Goal: Information Seeking & Learning: Learn about a topic

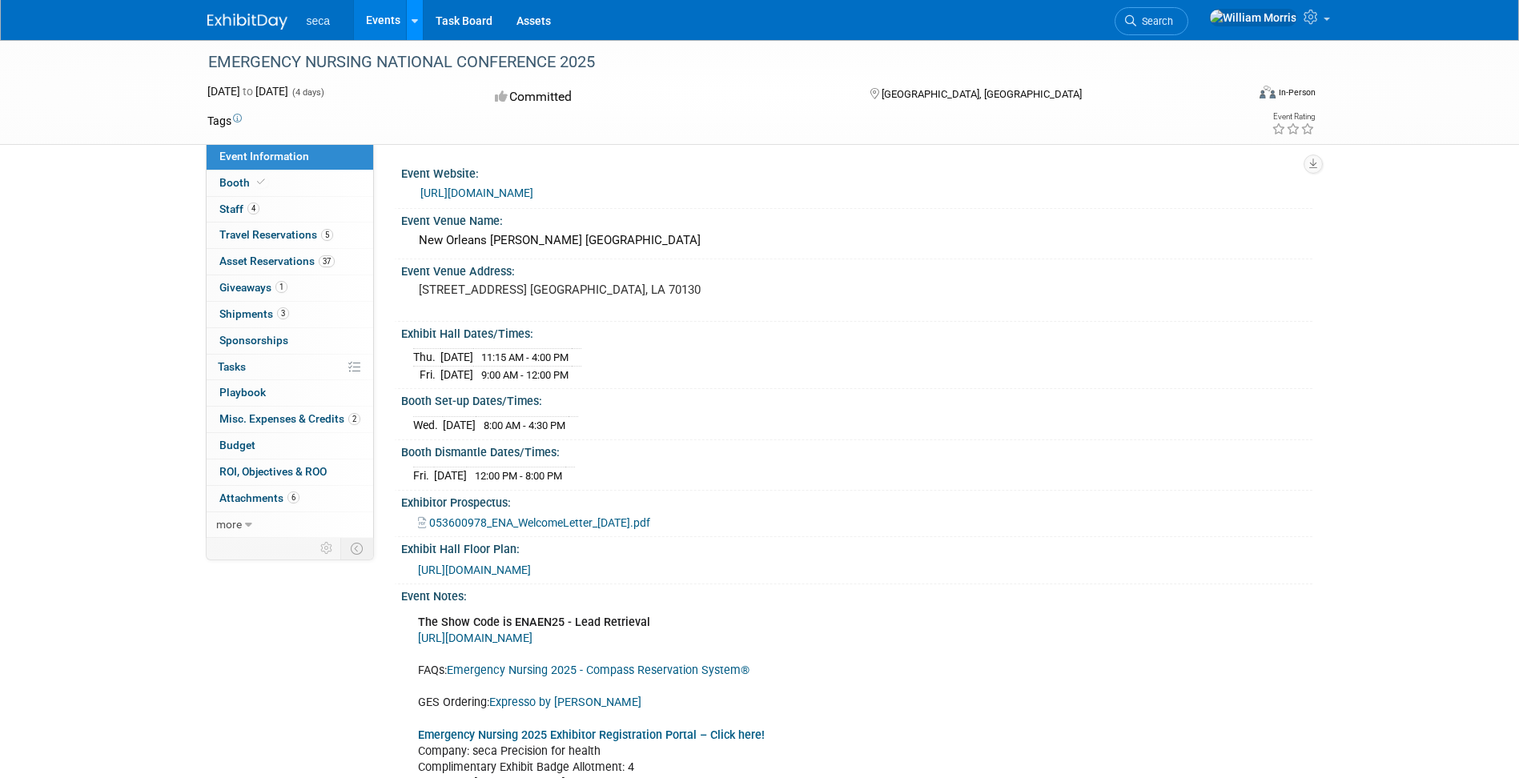
click at [413, 24] on icon at bounding box center [415, 21] width 6 height 10
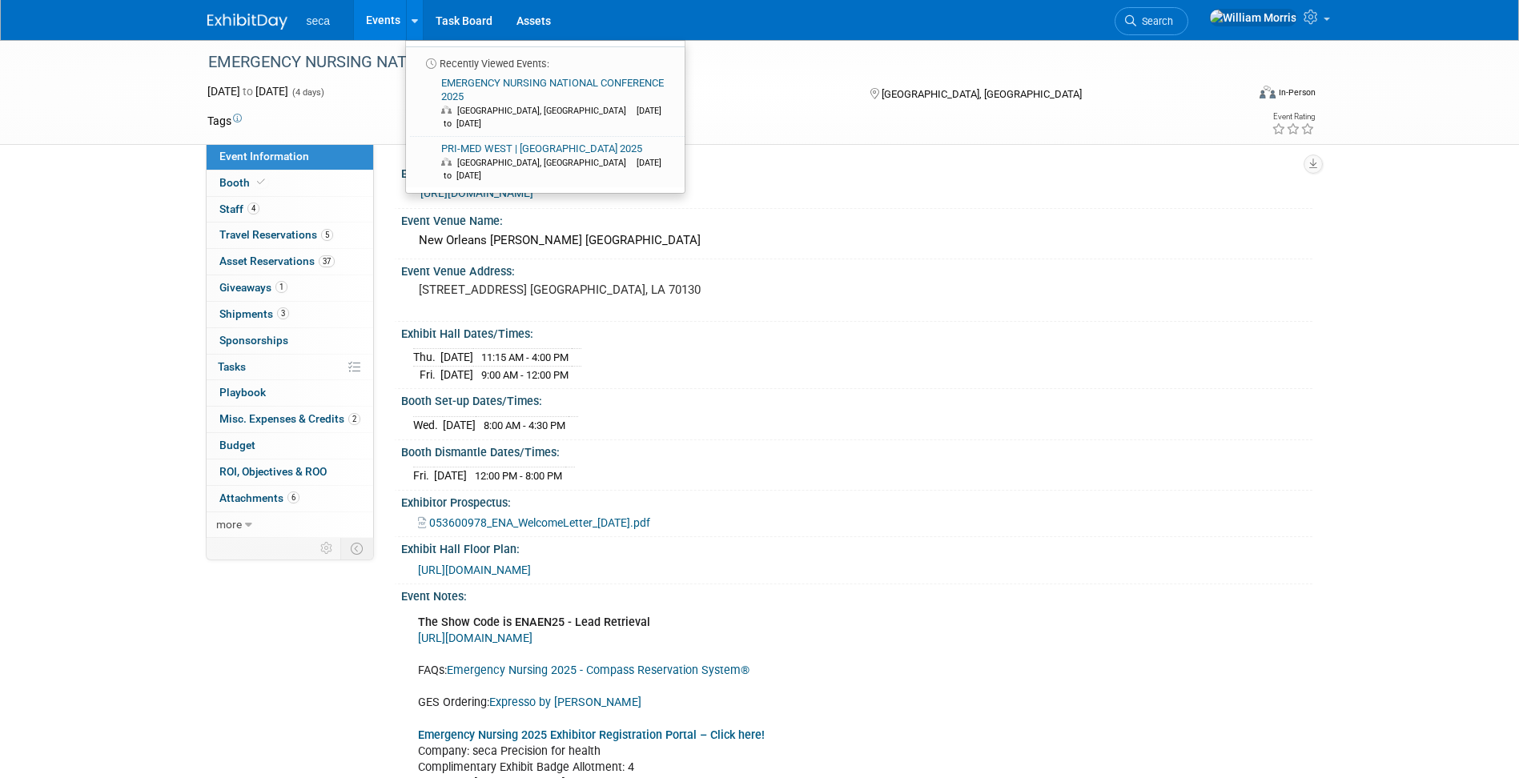
click at [79, 294] on div "EMERGENCY NURSING NATIONAL CONFERENCE 2025 Sep 17, 2025 to Sep 20, 2025 (4 days…" at bounding box center [759, 439] width 1519 height 798
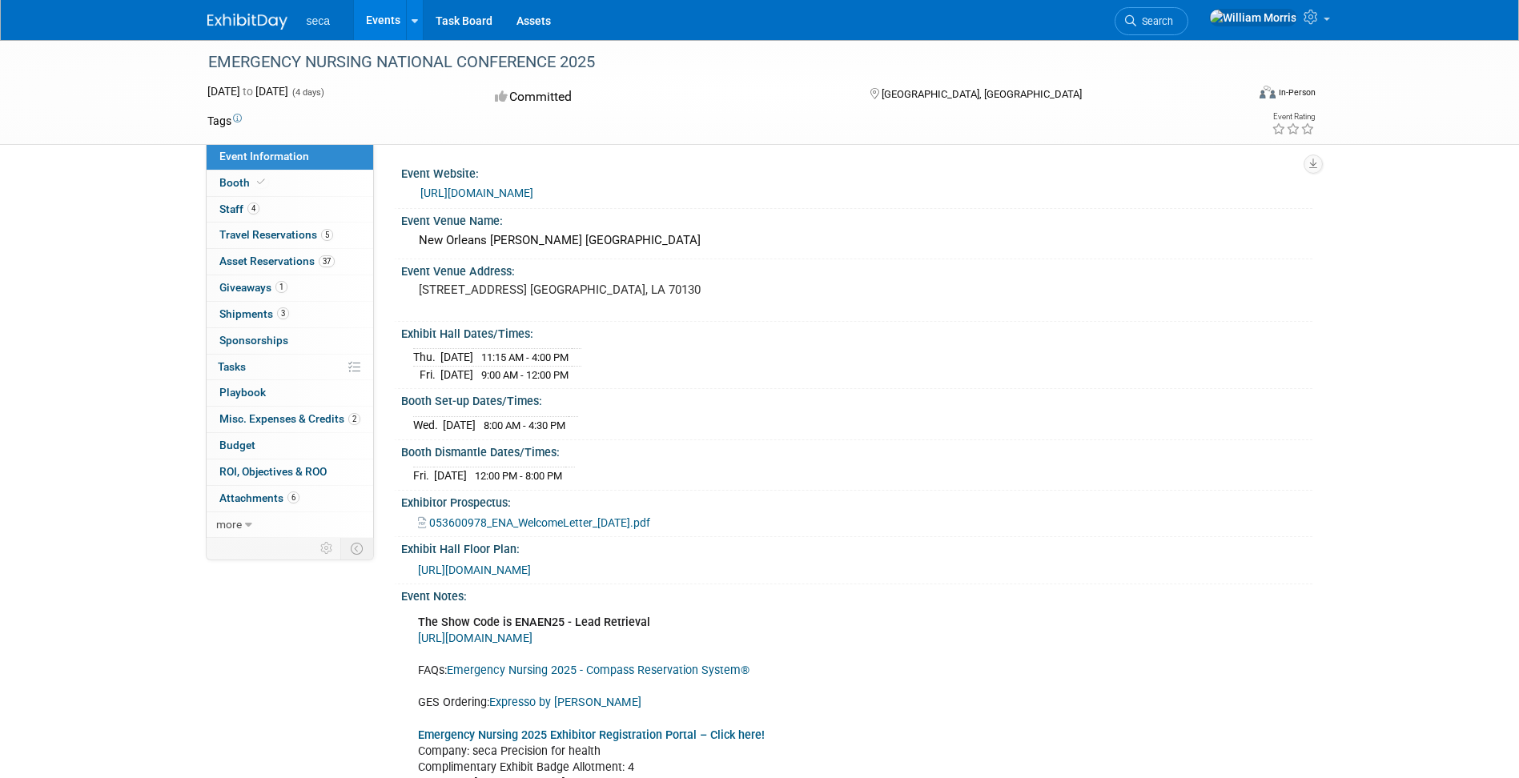
click at [390, 23] on link "Events" at bounding box center [383, 20] width 58 height 40
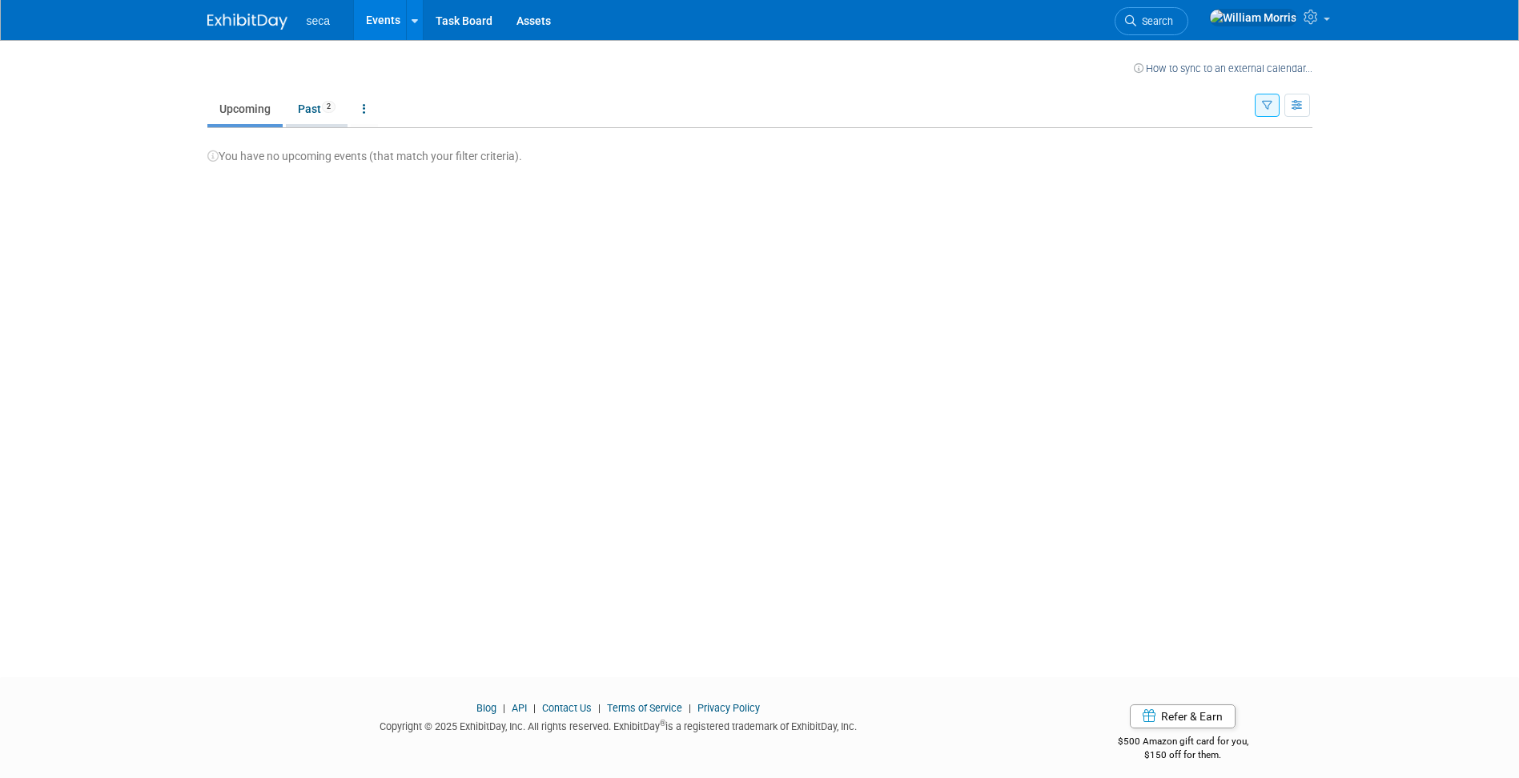
click at [306, 111] on link "Past 2" at bounding box center [317, 109] width 62 height 30
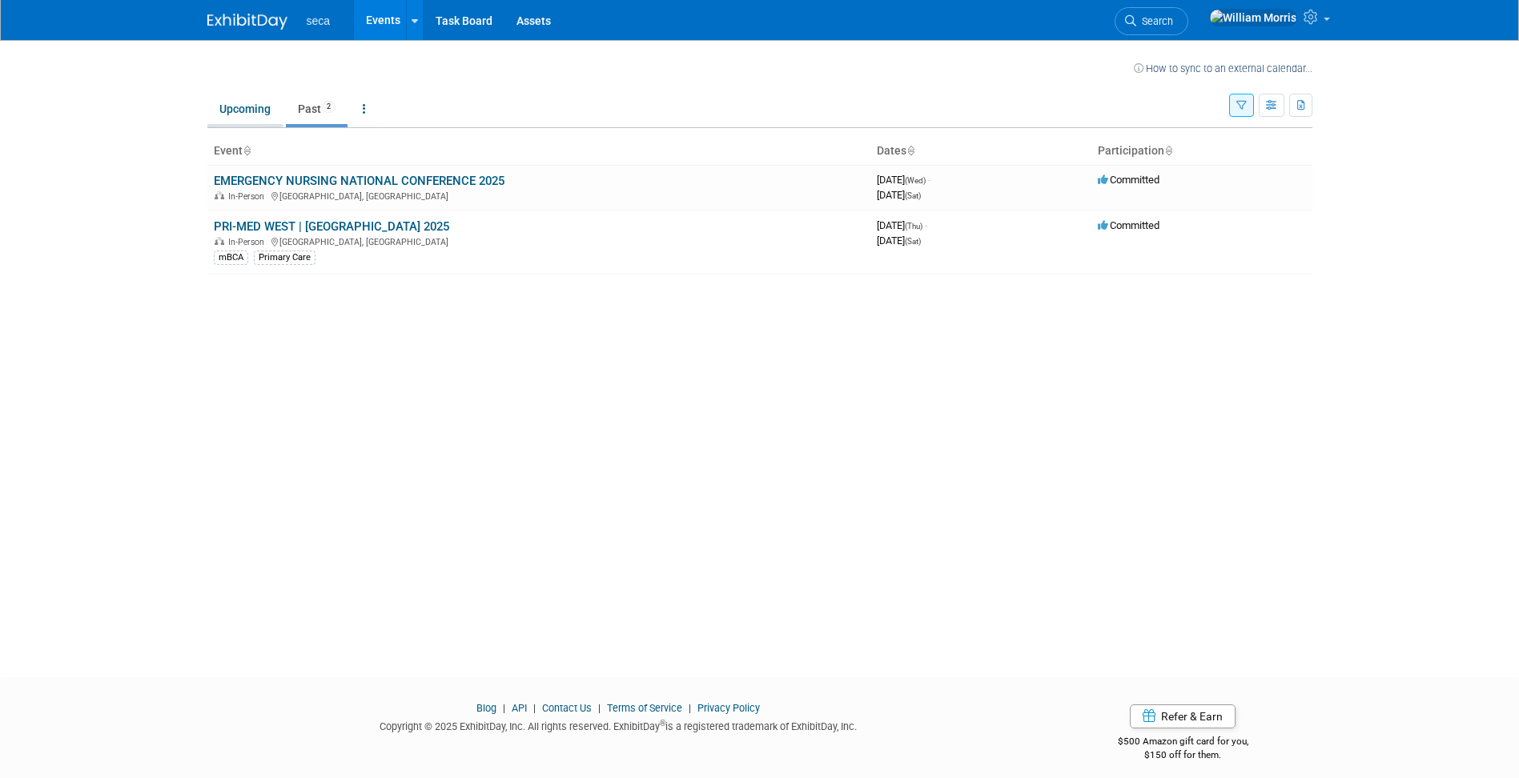
click at [251, 115] on link "Upcoming" at bounding box center [244, 109] width 75 height 30
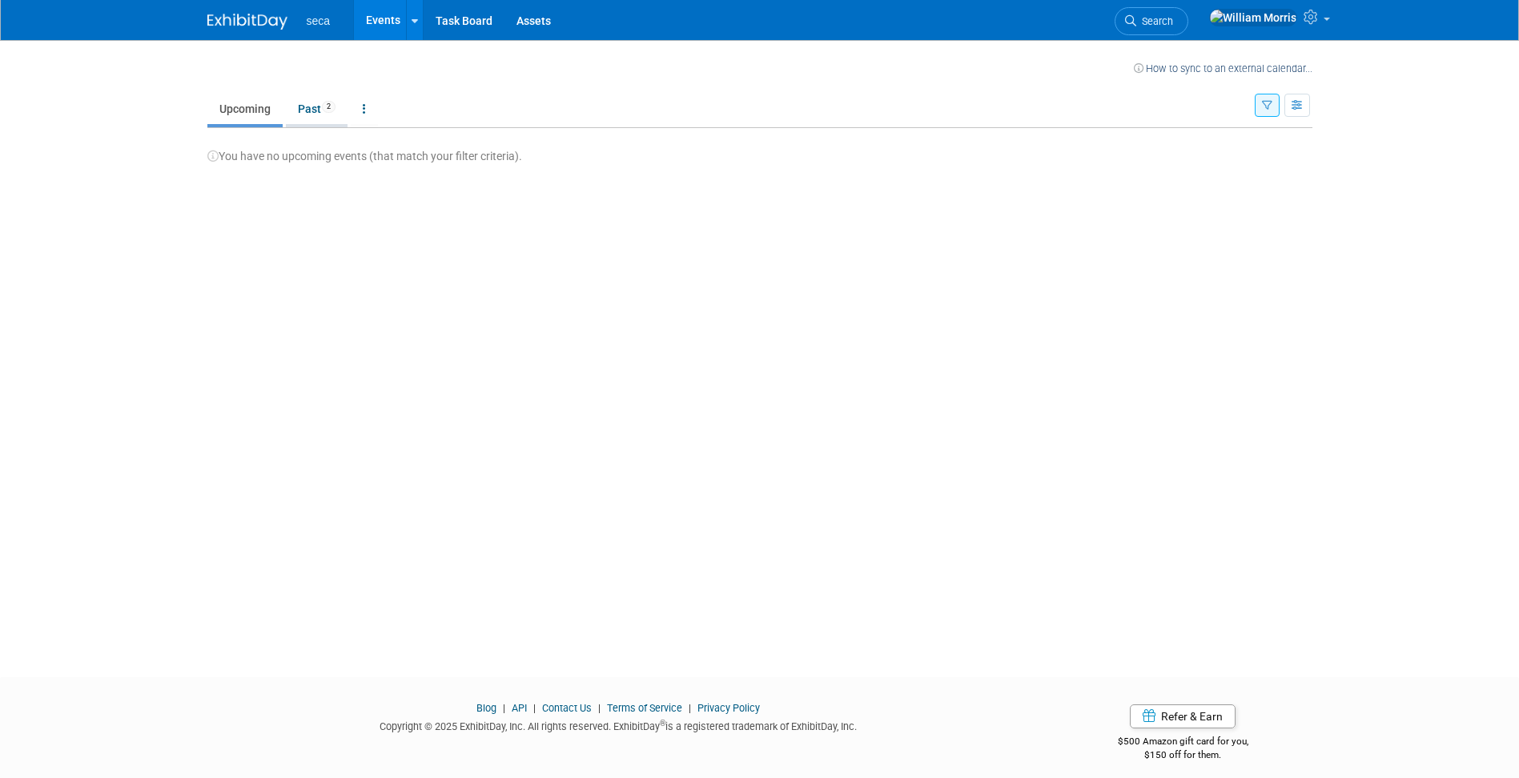
click at [316, 110] on link "Past 2" at bounding box center [317, 109] width 62 height 30
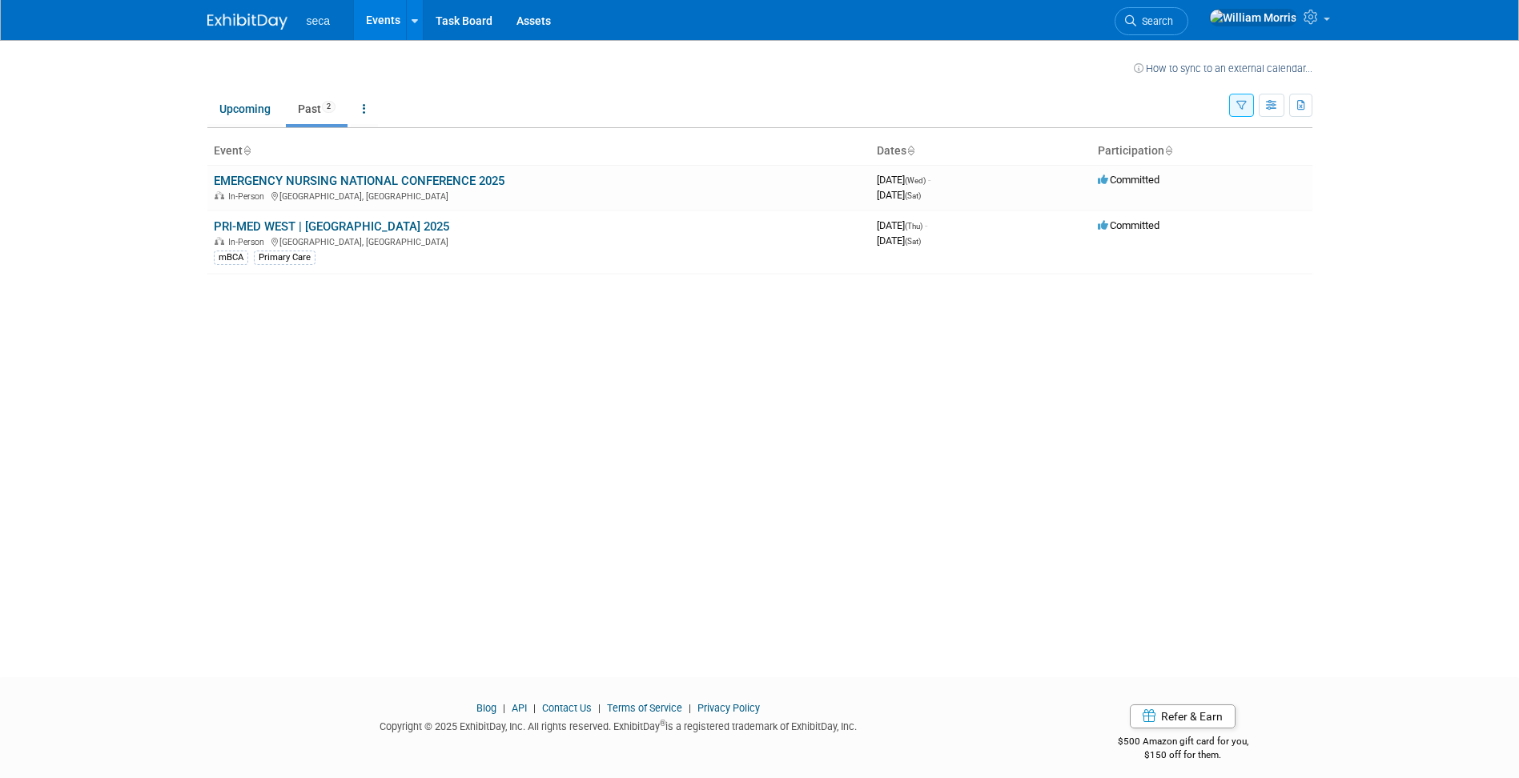
click at [1247, 106] on button "button" at bounding box center [1241, 105] width 25 height 23
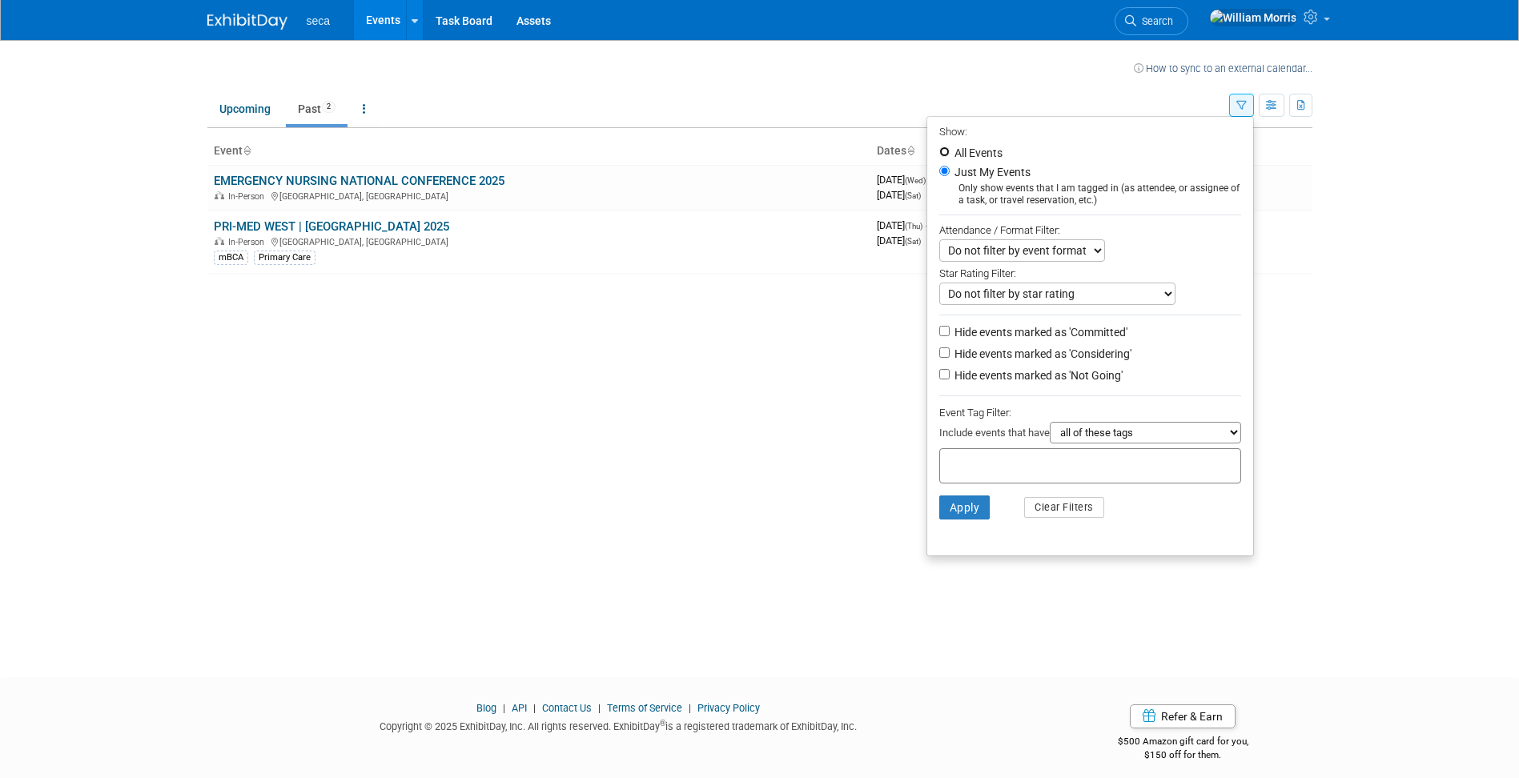
click at [939, 152] on input "All Events" at bounding box center [944, 152] width 10 height 10
radio input "true"
click at [967, 511] on button "Apply" at bounding box center [964, 508] width 51 height 24
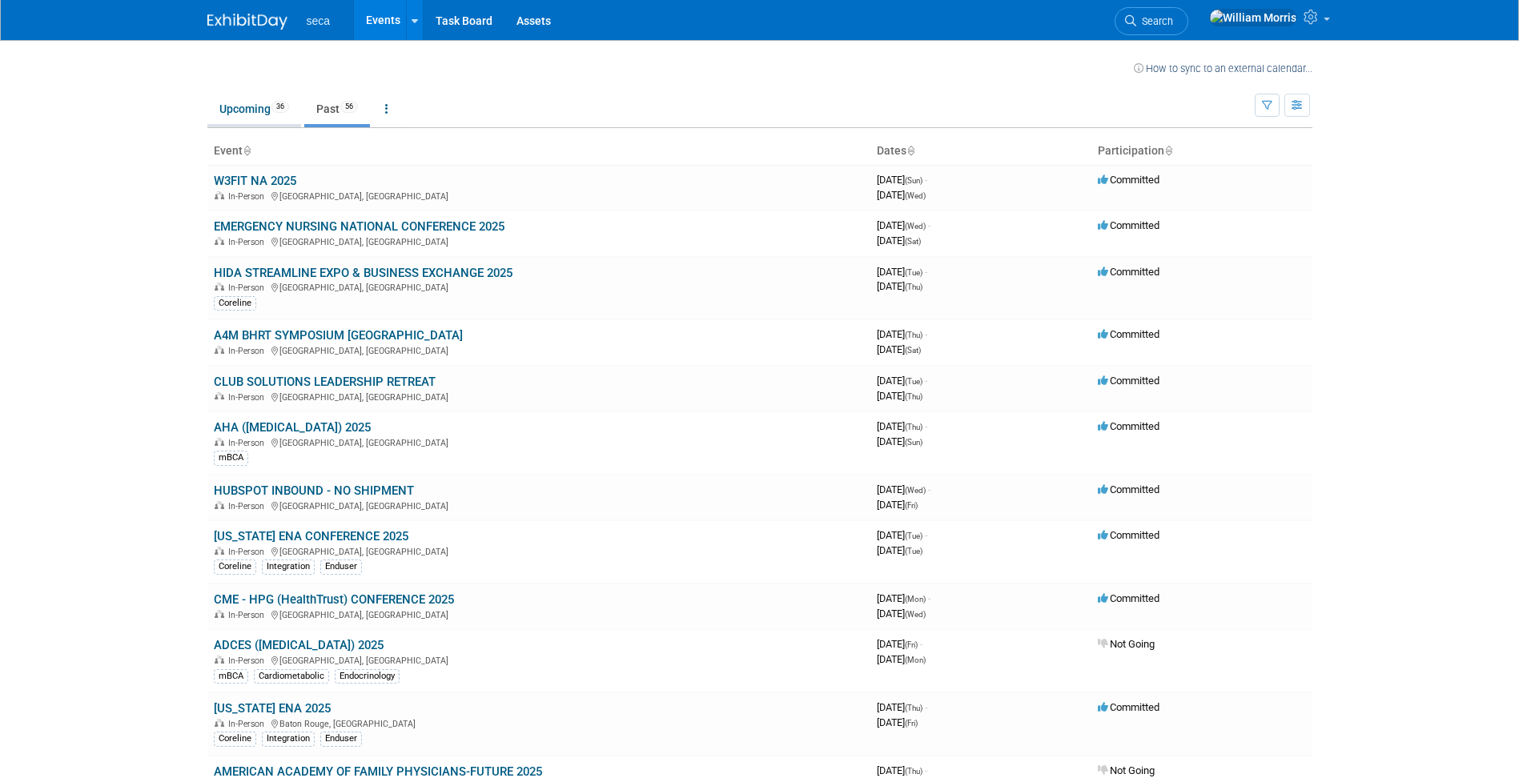
click at [232, 106] on link "Upcoming 36" at bounding box center [254, 109] width 94 height 30
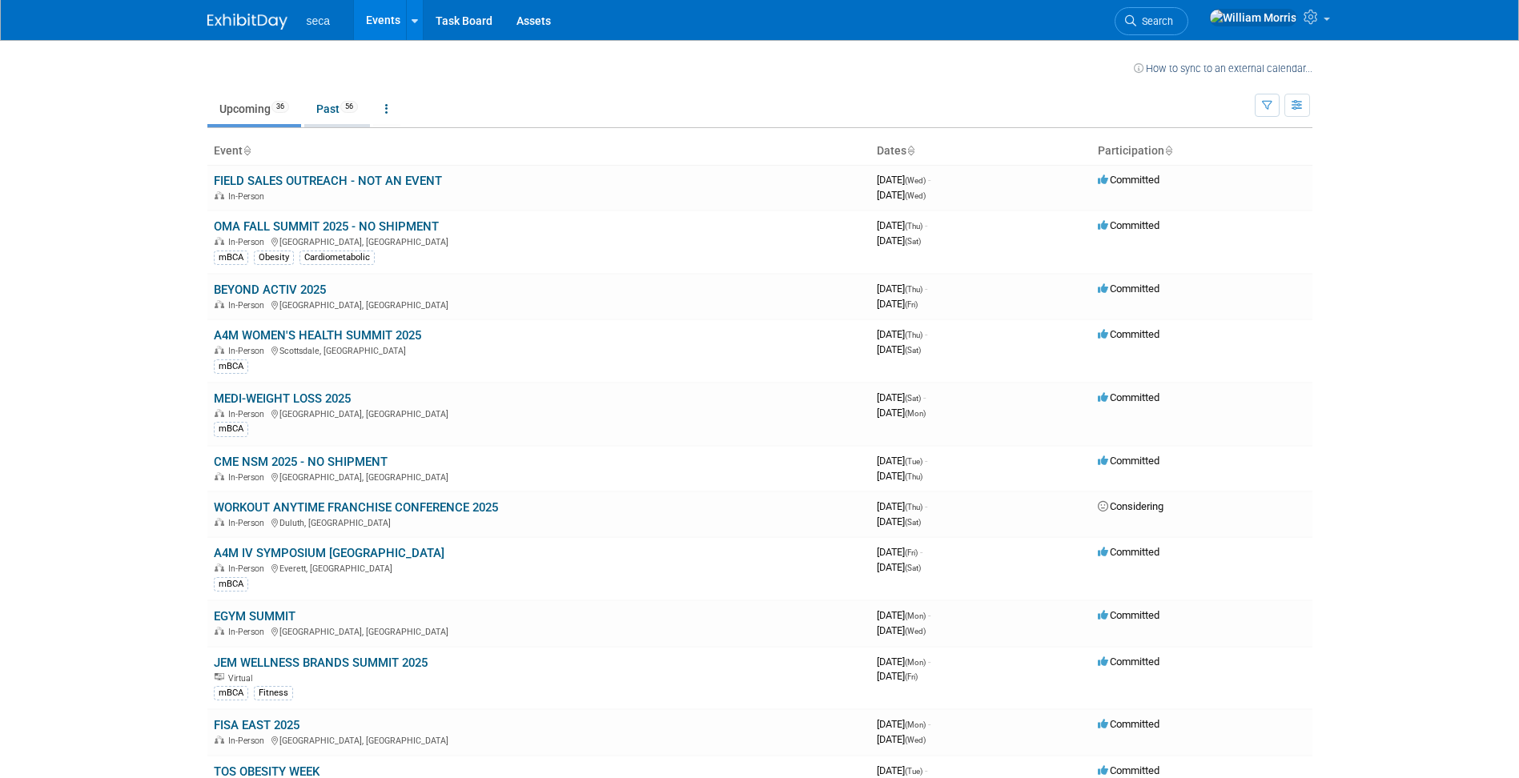
click at [338, 110] on link "Past 56" at bounding box center [337, 109] width 66 height 30
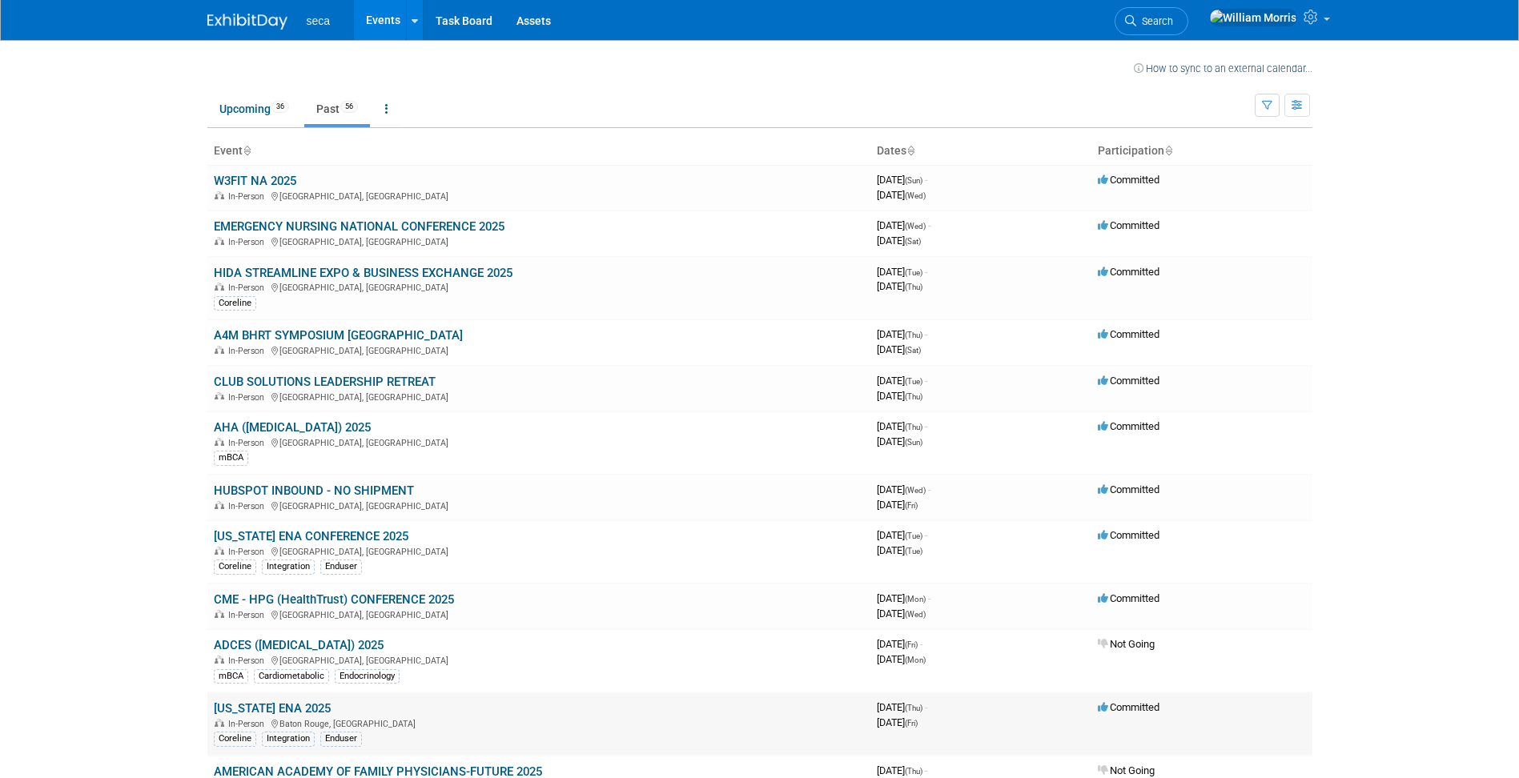
drag, startPoint x: 204, startPoint y: 172, endPoint x: 1172, endPoint y: 721, distance: 1113.1
copy div "Event Dates Participation W3FIT NA 2025 In-Person [GEOGRAPHIC_DATA] [DATE] (Sun…"
click at [251, 110] on link "Upcoming 36" at bounding box center [254, 109] width 94 height 30
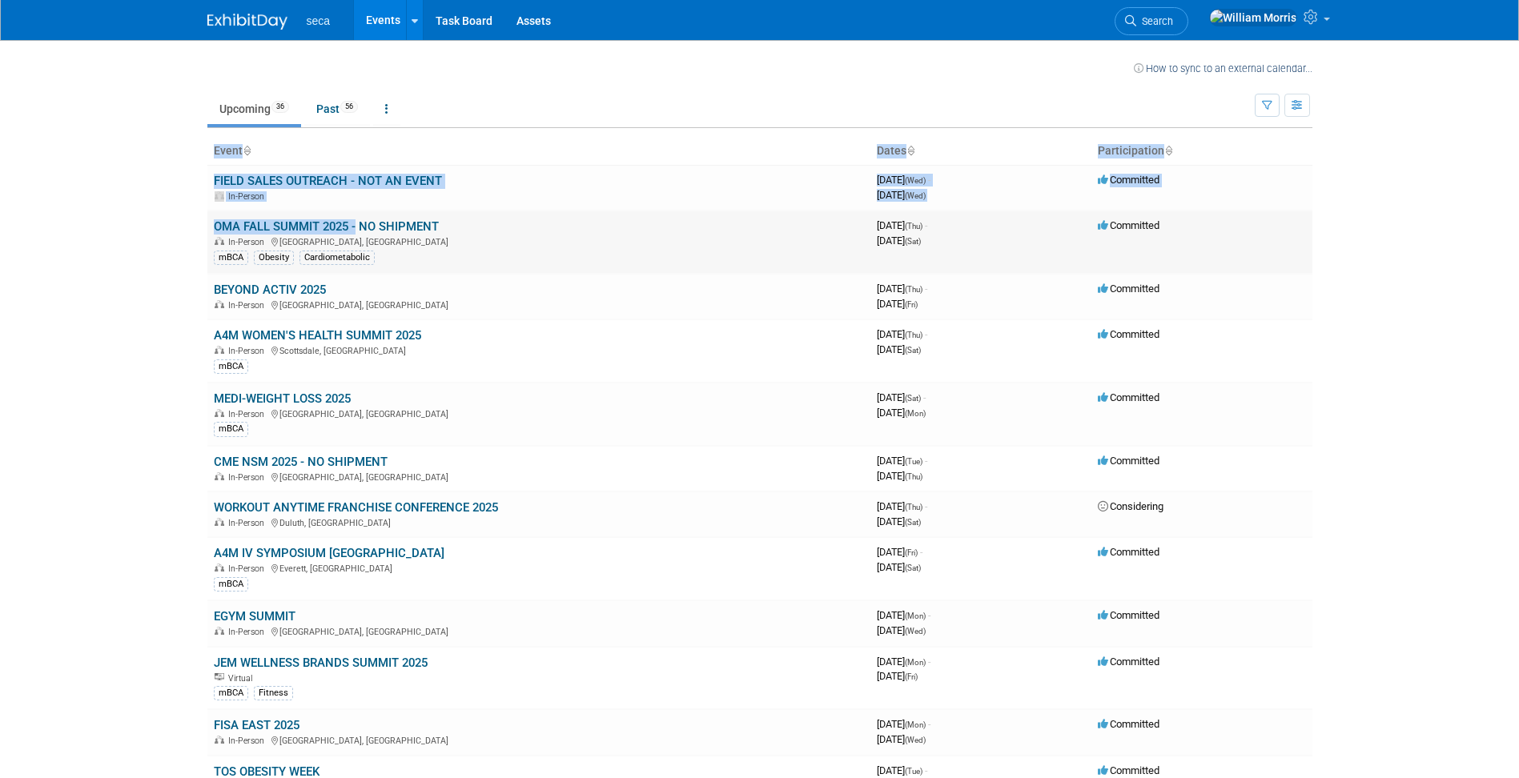
drag, startPoint x: 203, startPoint y: 227, endPoint x: 353, endPoint y: 232, distance: 150.6
